Goal: Transaction & Acquisition: Purchase product/service

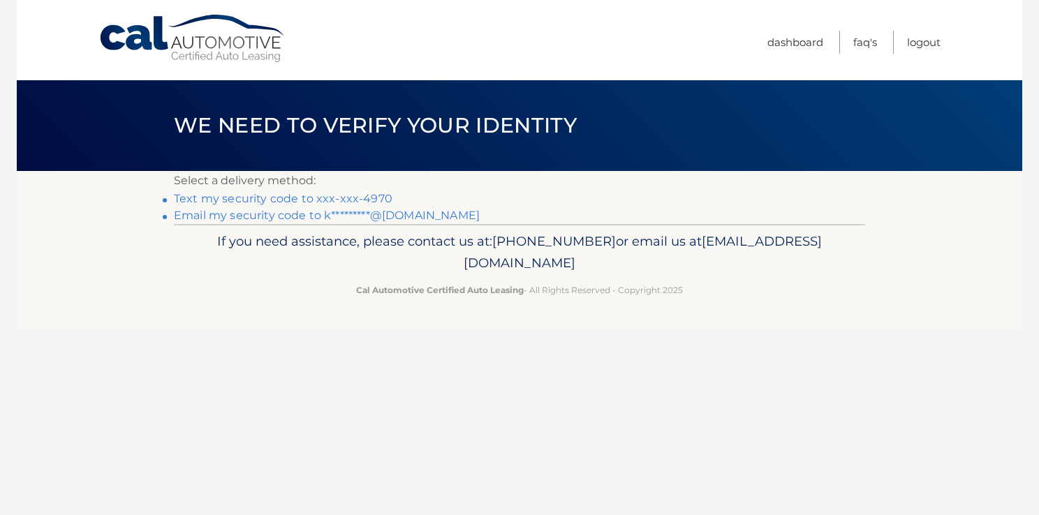
click at [320, 194] on link "Text my security code to xxx-xxx-4970" at bounding box center [283, 198] width 219 height 13
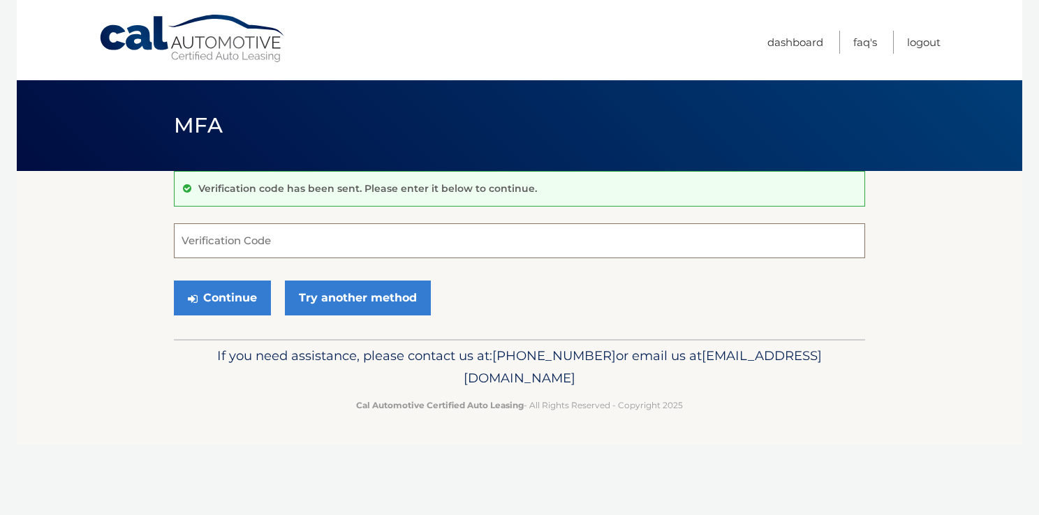
click at [321, 241] on input "Verification Code" at bounding box center [519, 240] width 691 height 35
type input "243497"
click at [235, 307] on button "Continue" at bounding box center [222, 298] width 97 height 35
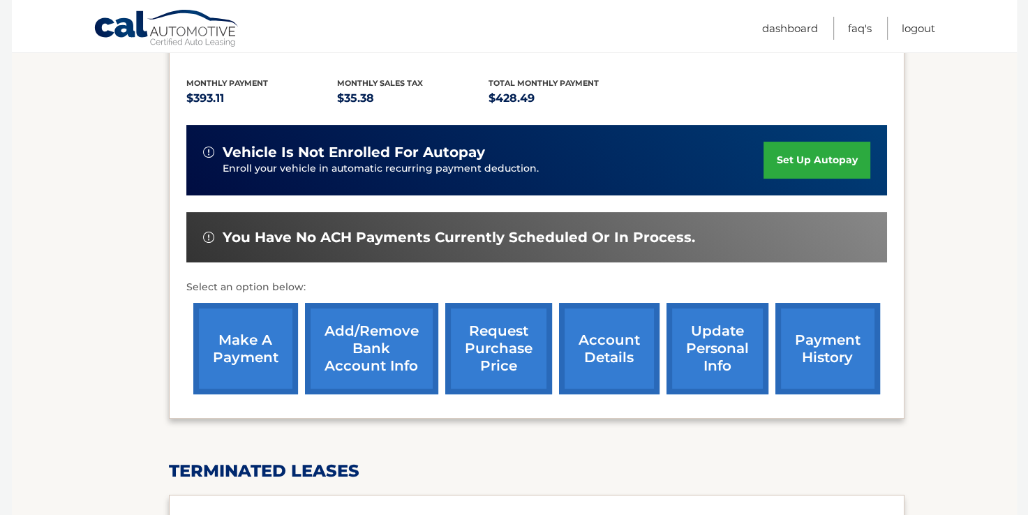
scroll to position [320, 0]
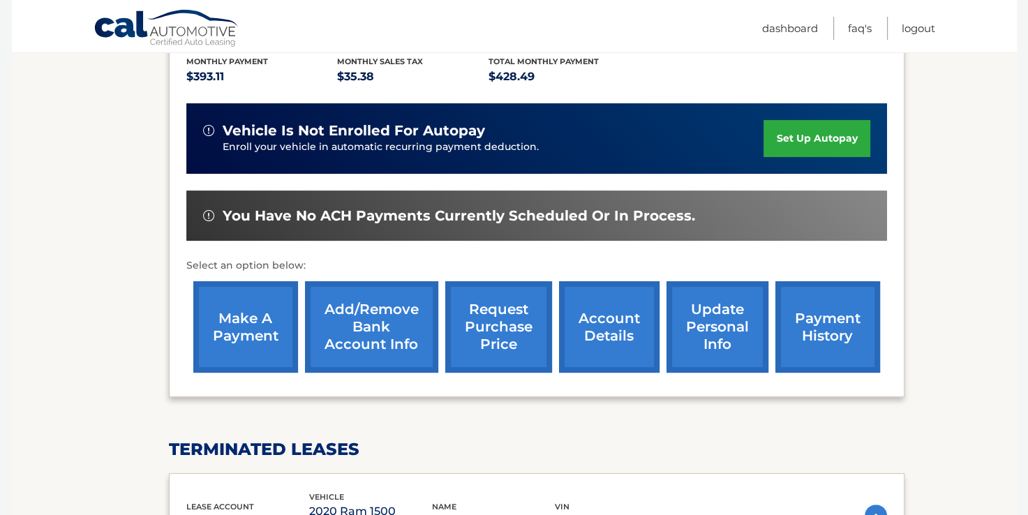
click at [257, 310] on link "make a payment" at bounding box center [245, 326] width 105 height 91
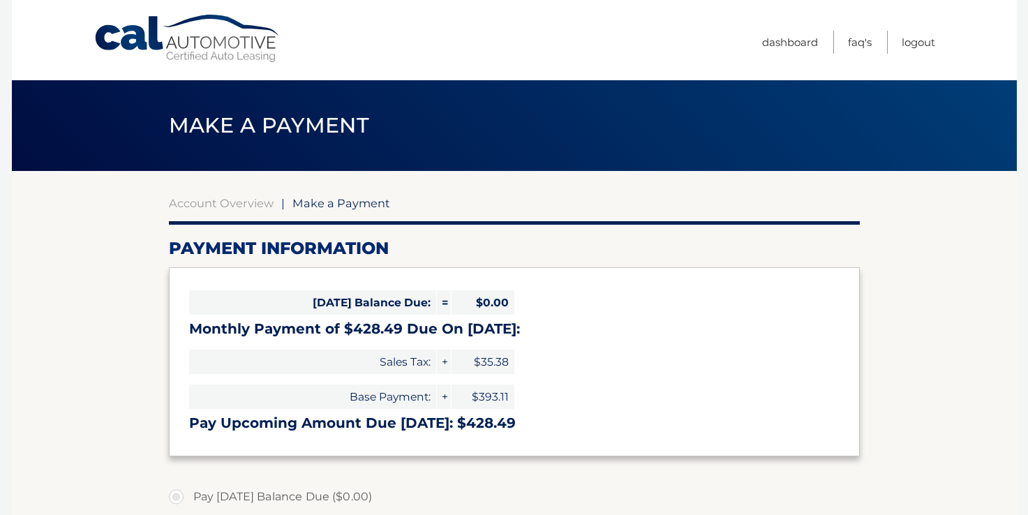
select select "M2I1OGMzNjAtMWRkZi00YjM1LTlhY2MtMjFiMTkwMTQ5Y2I0"
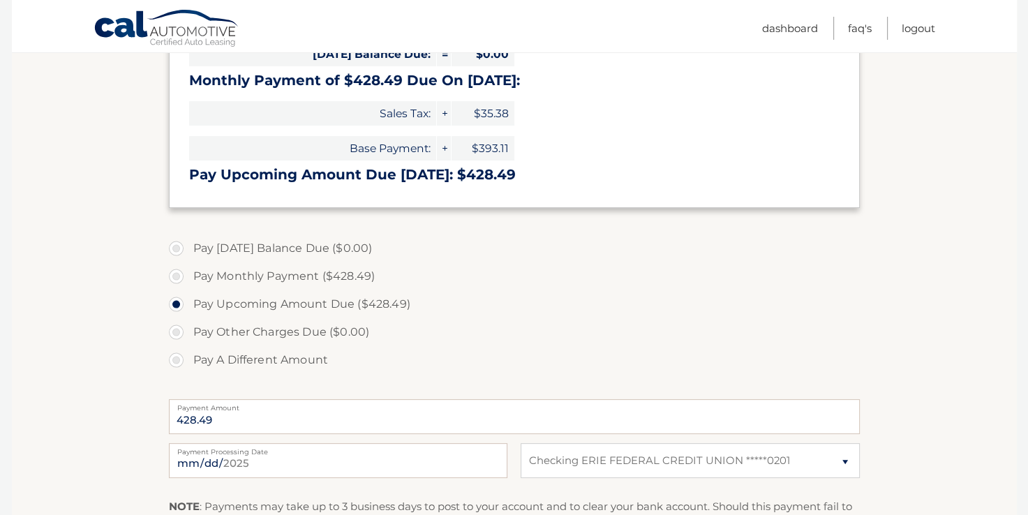
scroll to position [281, 0]
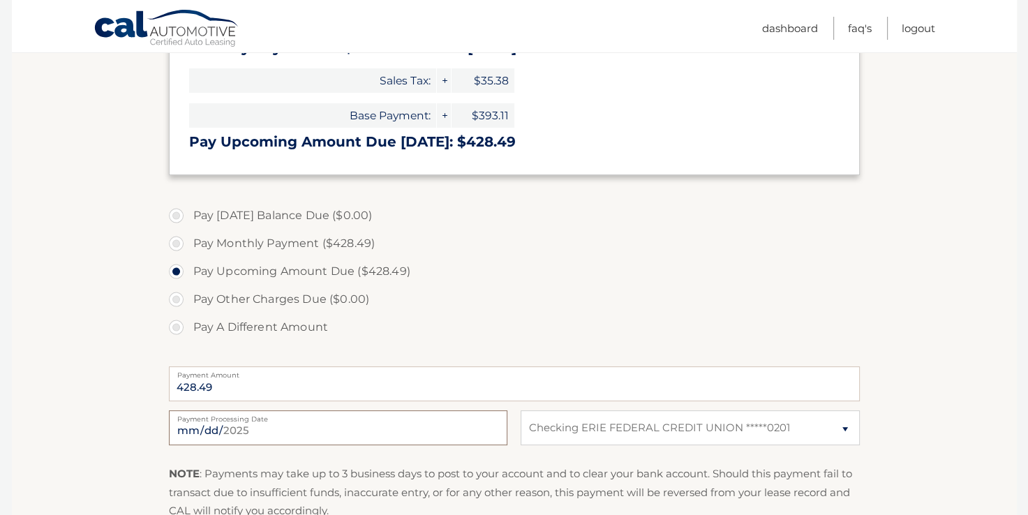
click at [256, 431] on input "2025-08-28" at bounding box center [338, 428] width 339 height 35
type input "2025-09-03"
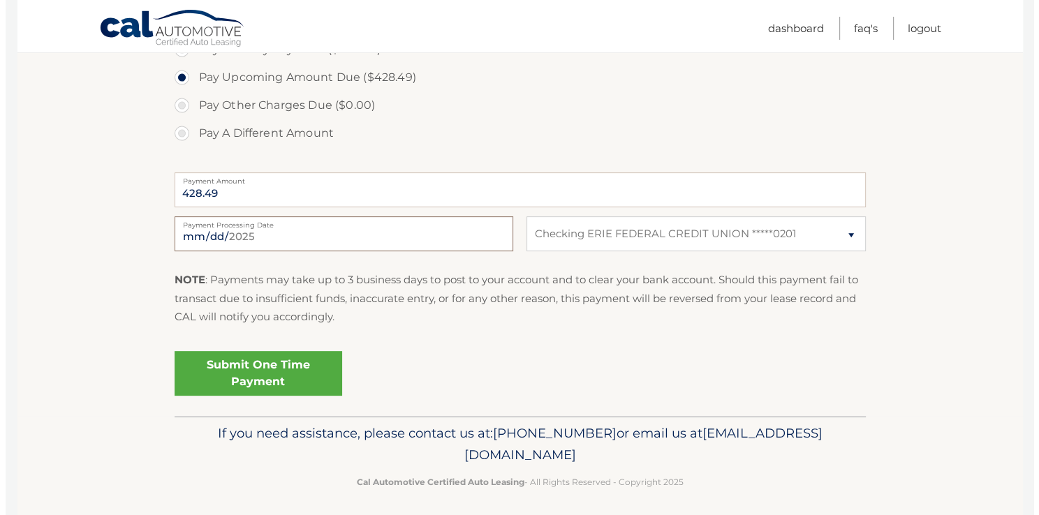
scroll to position [481, 0]
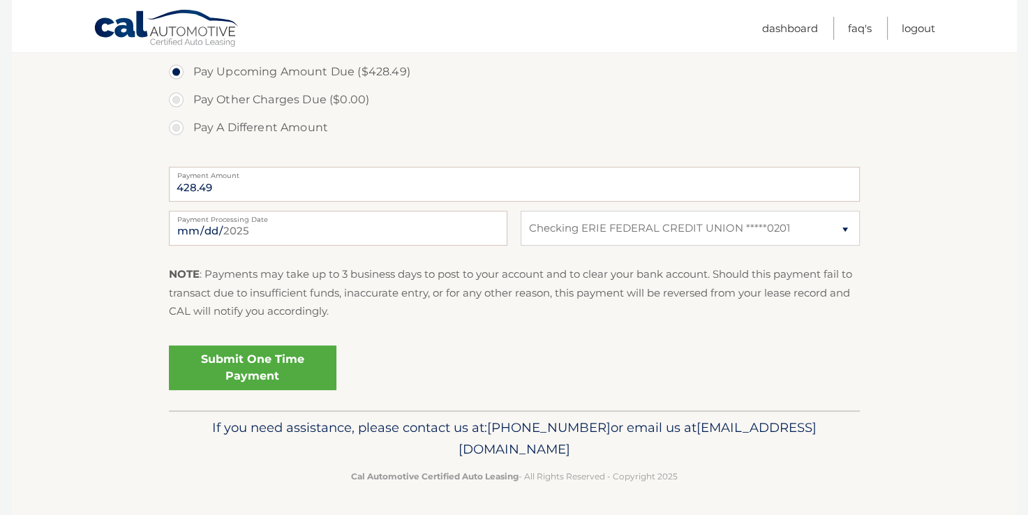
click at [236, 359] on link "Submit One Time Payment" at bounding box center [253, 368] width 168 height 45
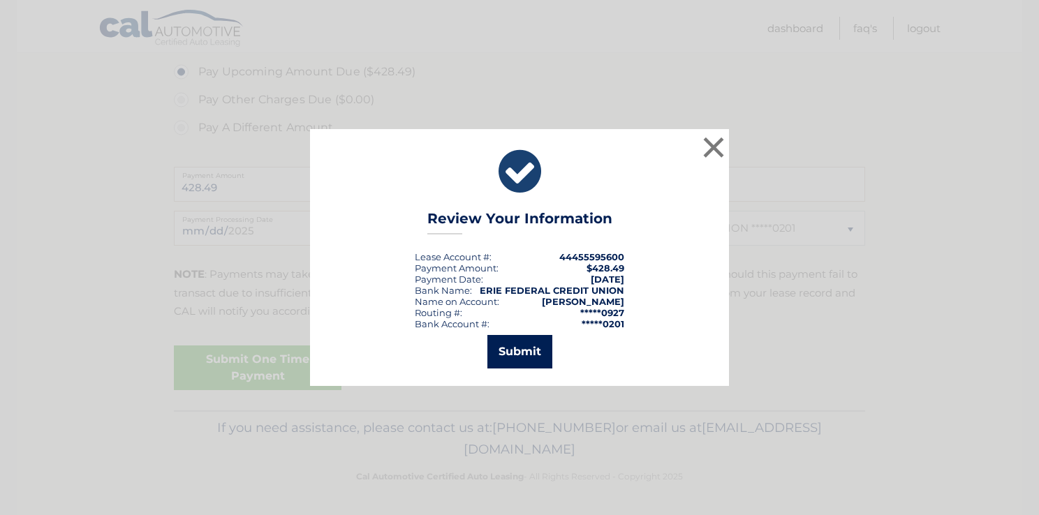
click at [519, 348] on button "Submit" at bounding box center [519, 352] width 65 height 34
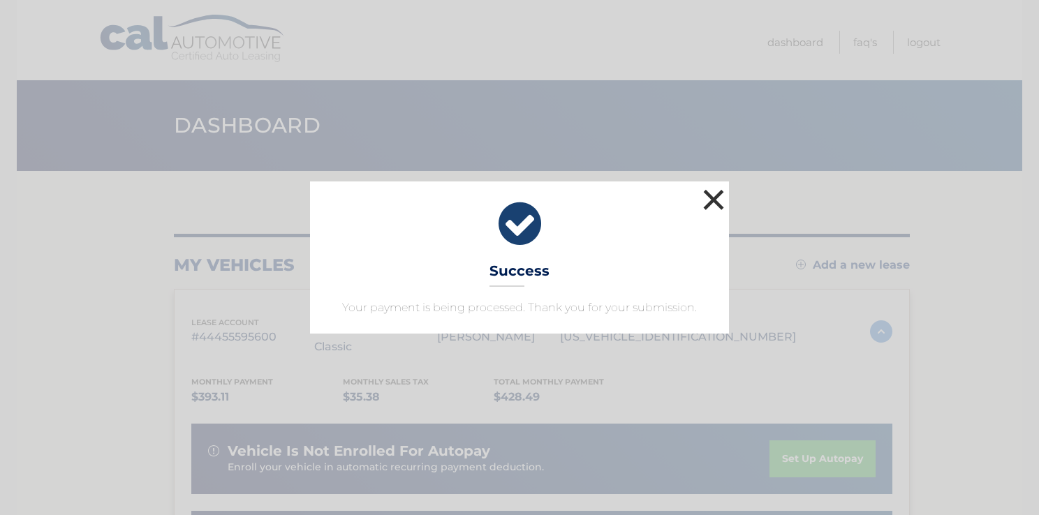
click at [713, 199] on button "×" at bounding box center [714, 200] width 28 height 28
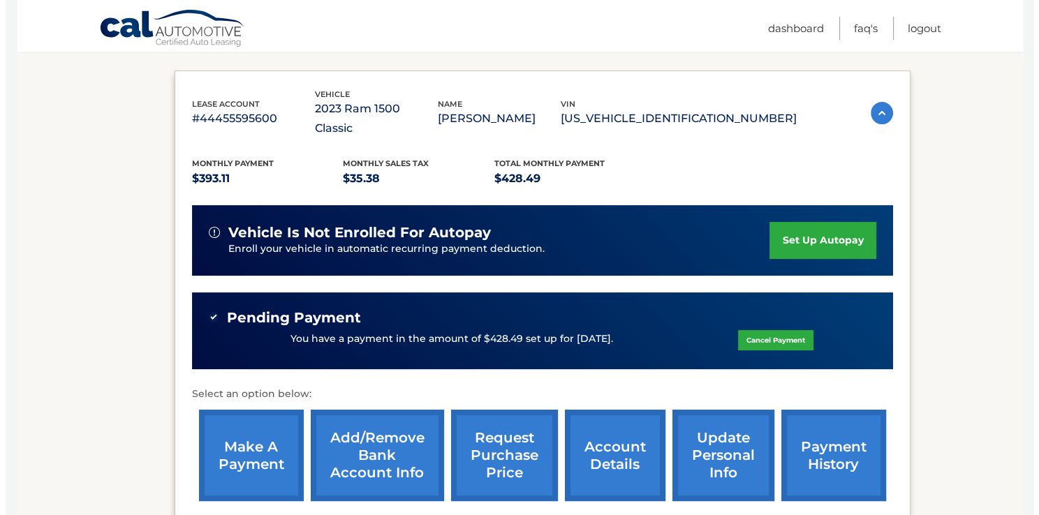
scroll to position [307, 0]
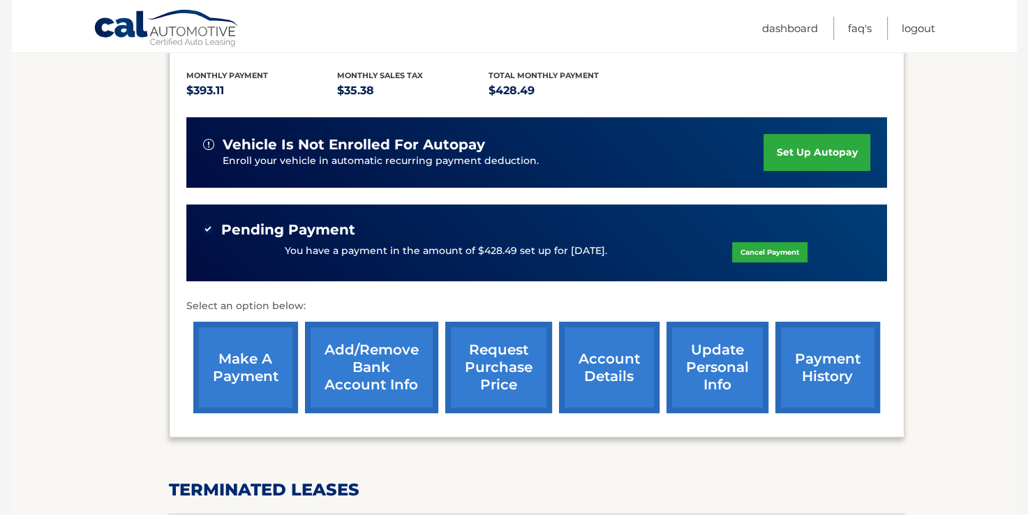
click at [505, 346] on link "request purchase price" at bounding box center [498, 367] width 107 height 91
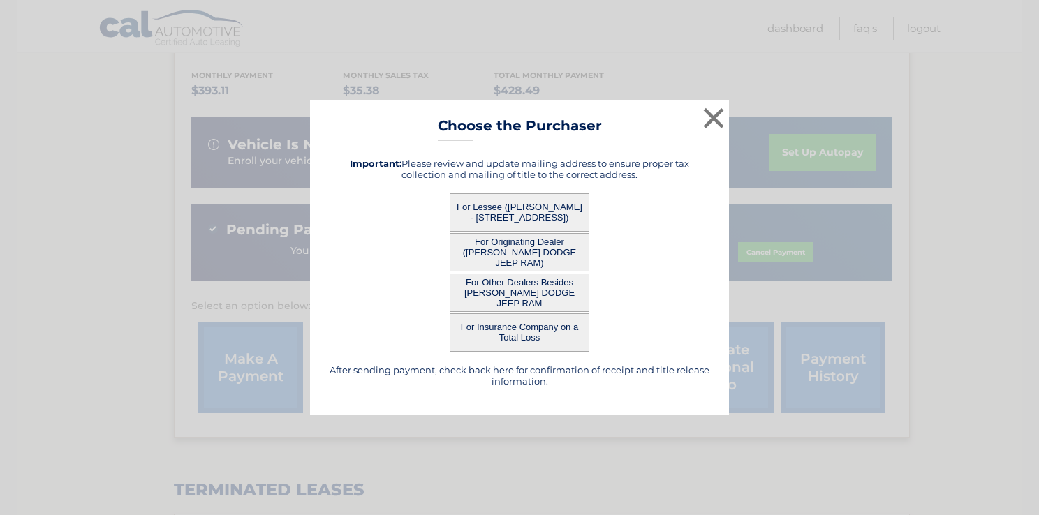
click at [525, 207] on button "For Lessee ([PERSON_NAME] - [STREET_ADDRESS])" at bounding box center [520, 212] width 140 height 38
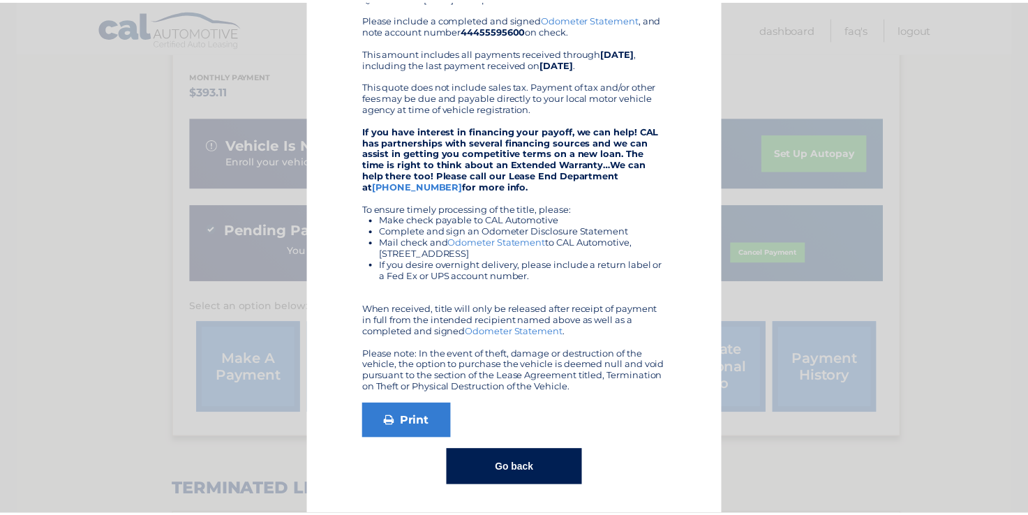
scroll to position [0, 0]
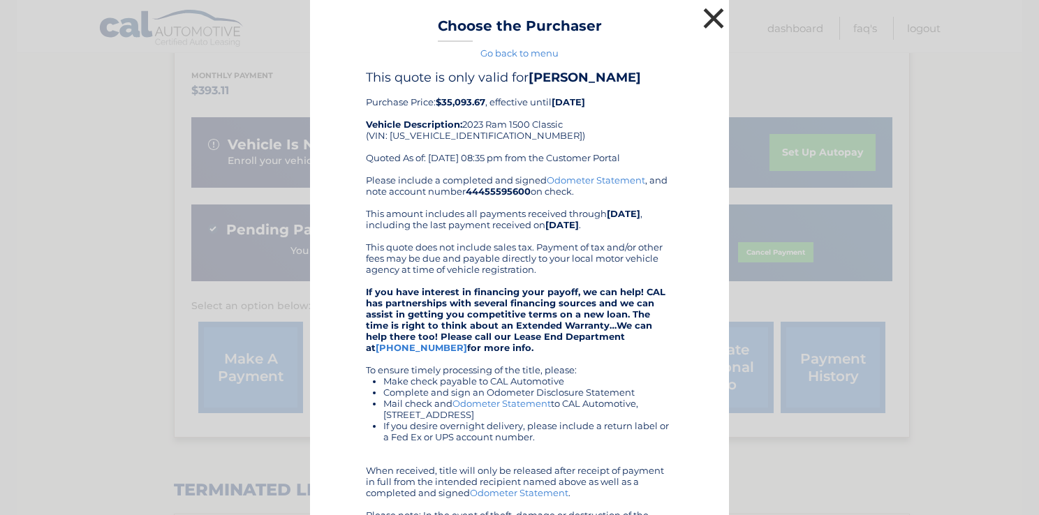
click at [709, 14] on button "×" at bounding box center [714, 18] width 28 height 28
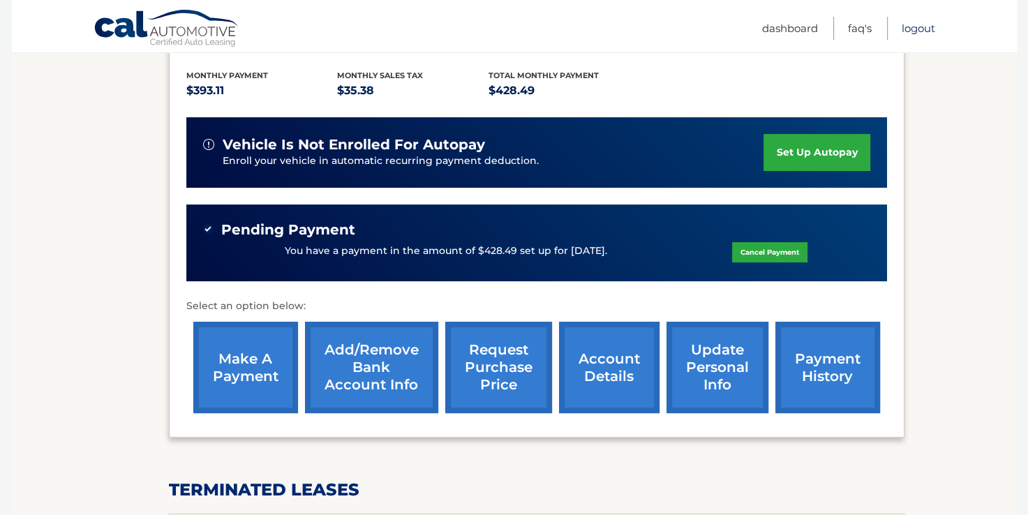
click at [910, 26] on link "Logout" at bounding box center [919, 28] width 34 height 23
